Goal: Transaction & Acquisition: Purchase product/service

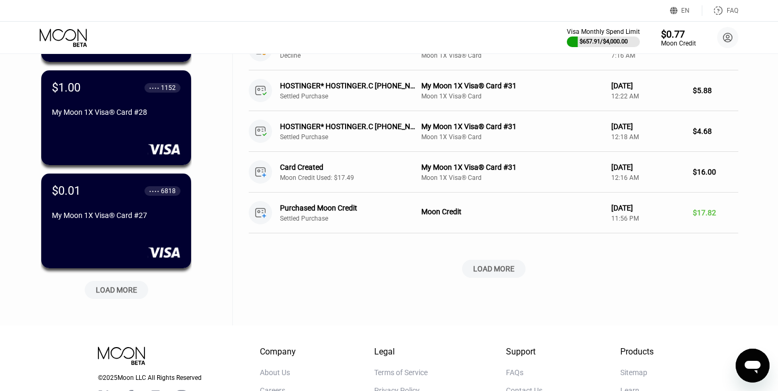
scroll to position [375, 0]
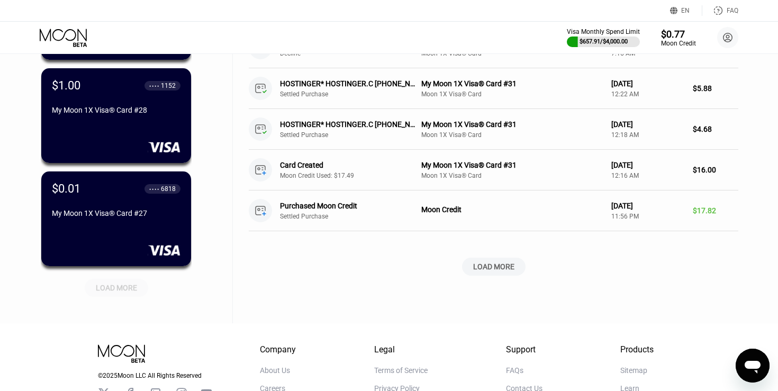
click at [113, 293] on div "LOAD MORE" at bounding box center [116, 288] width 41 height 10
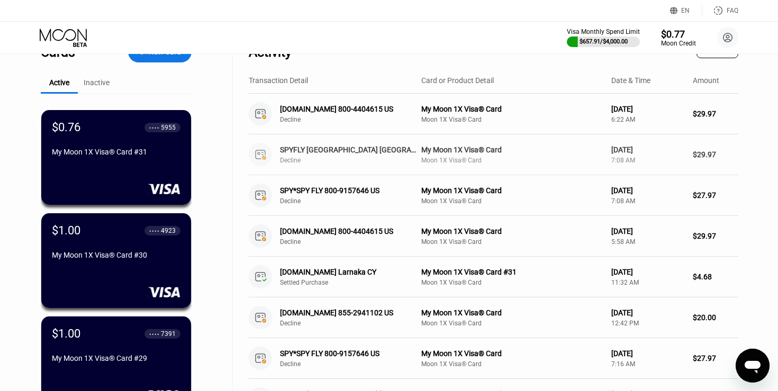
scroll to position [0, 0]
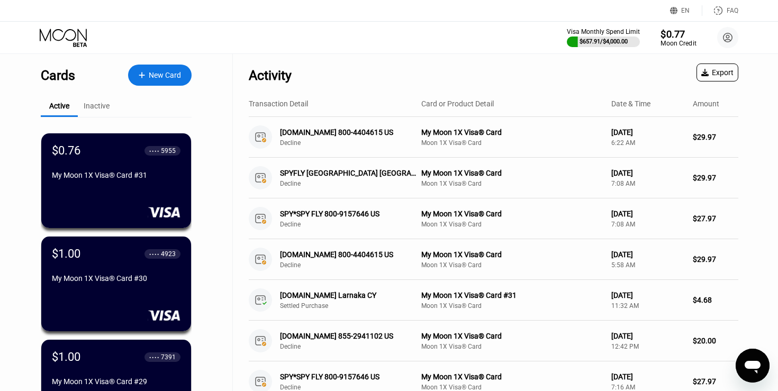
click at [676, 36] on div "$0.77" at bounding box center [677, 33] width 35 height 11
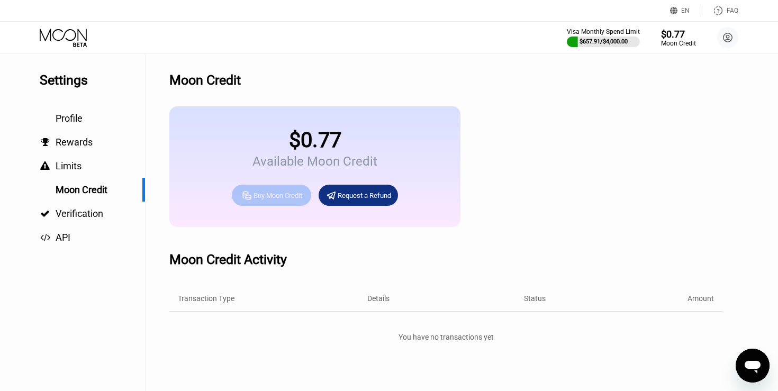
click at [277, 191] on div "Buy Moon Credit" at bounding box center [277, 195] width 49 height 9
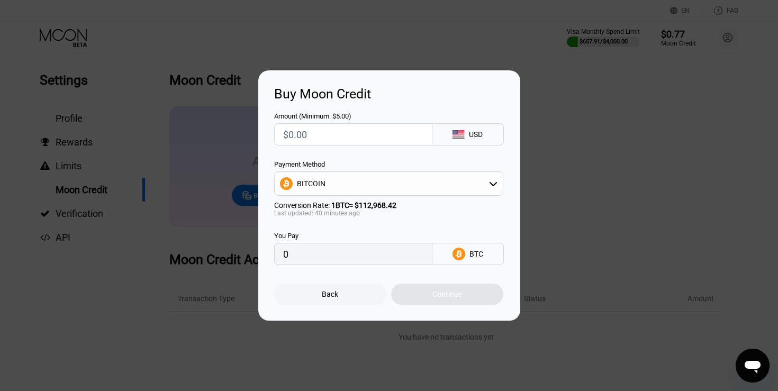
click at [348, 178] on div "BITCOIN" at bounding box center [389, 183] width 228 height 21
click at [334, 233] on span "USDT on TRON" at bounding box center [323, 236] width 49 height 8
type input "0.00"
click at [329, 135] on input "text" at bounding box center [353, 134] width 140 height 21
type input "$1"
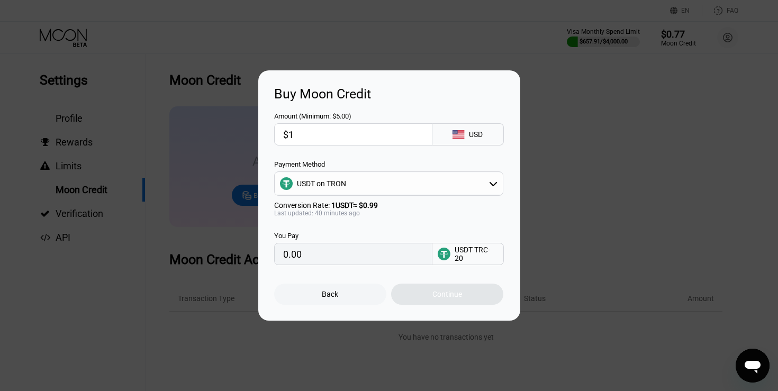
type input "1.01"
type input "$12"
type input "12.12"
type input "$120"
type input "121.21"
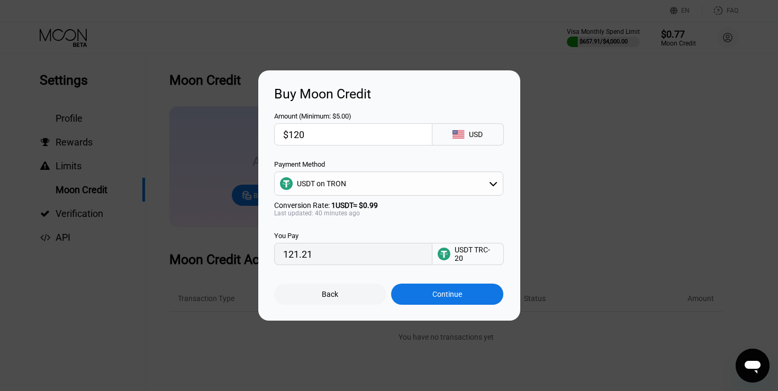
type input "$120"
click at [386, 187] on div "USDT on TRON" at bounding box center [389, 183] width 228 height 21
click at [339, 238] on span "USDT on TRON" at bounding box center [323, 236] width 49 height 8
click at [450, 291] on div "Continue" at bounding box center [447, 294] width 30 height 8
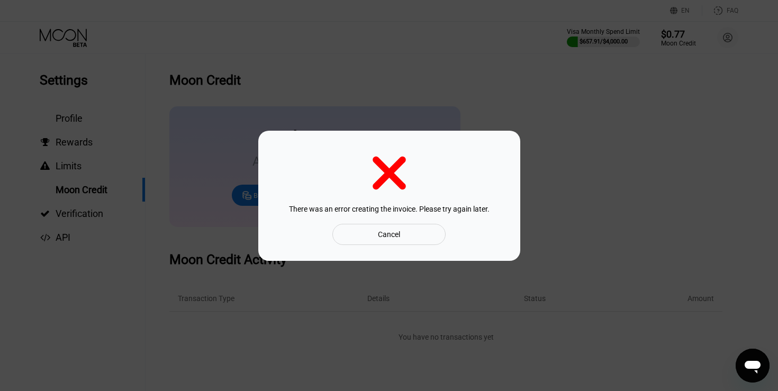
click at [402, 234] on div "Cancel" at bounding box center [388, 234] width 113 height 21
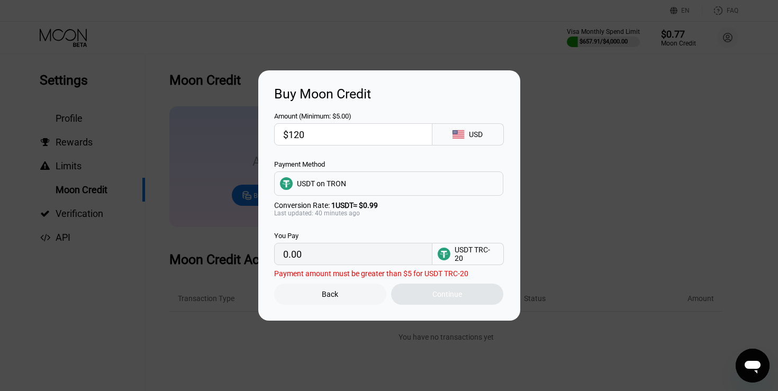
type input "121.21"
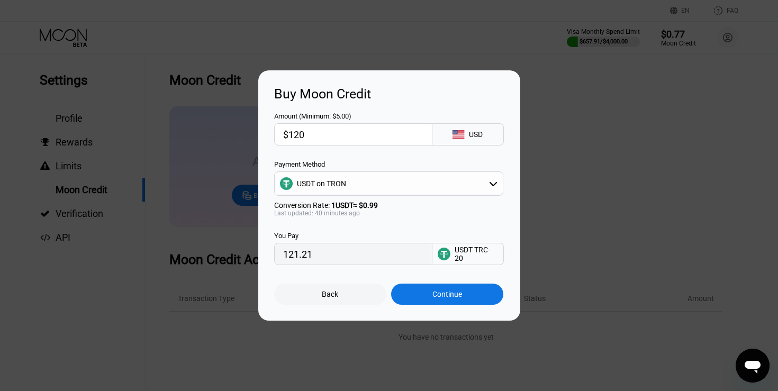
click at [424, 281] on div "Back Continue" at bounding box center [389, 285] width 230 height 40
click at [424, 290] on div "Continue" at bounding box center [447, 294] width 112 height 21
